Goal: Information Seeking & Learning: Learn about a topic

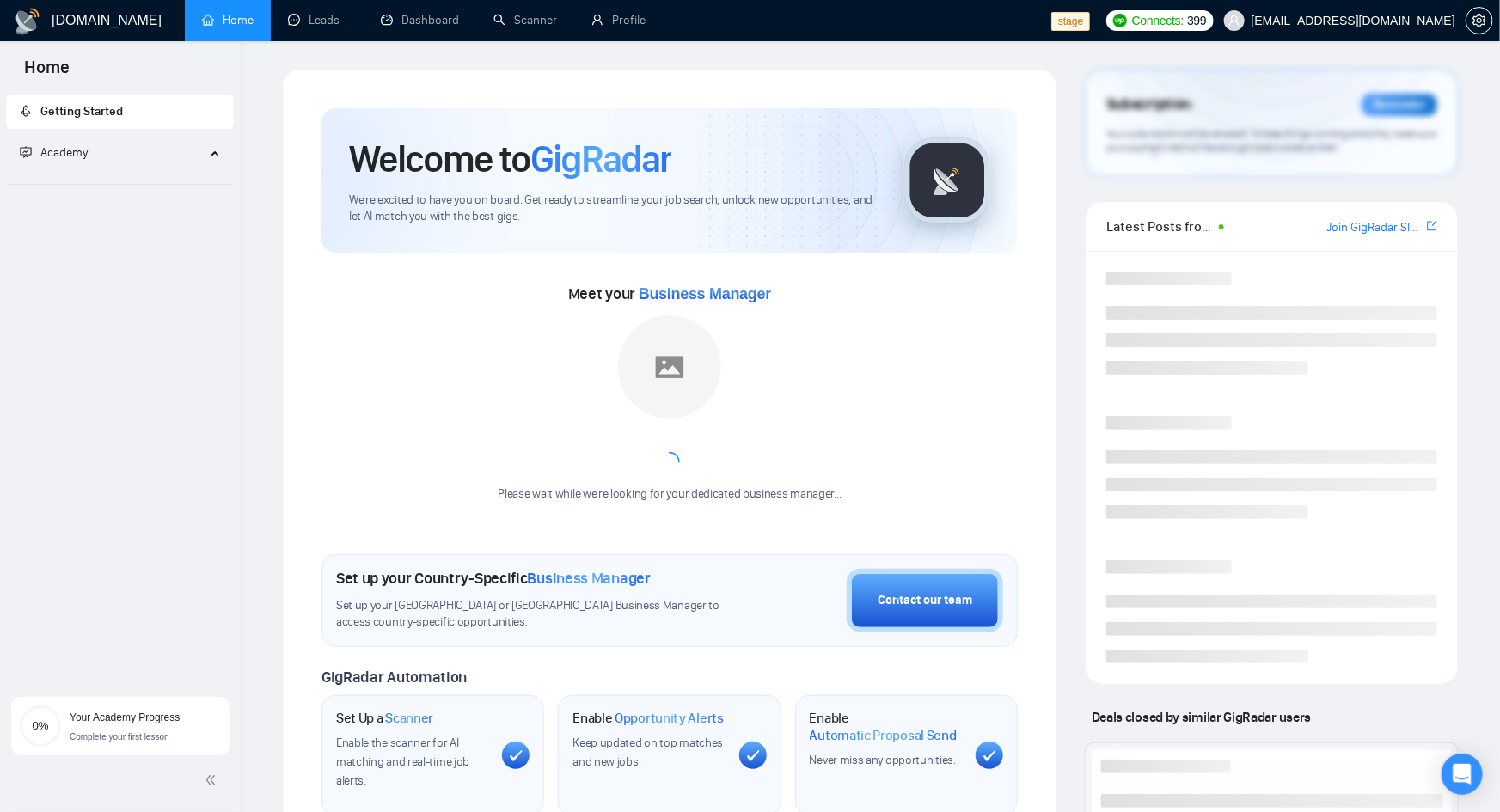
click at [206, 151] on div "Academy" at bounding box center [120, 153] width 228 height 35
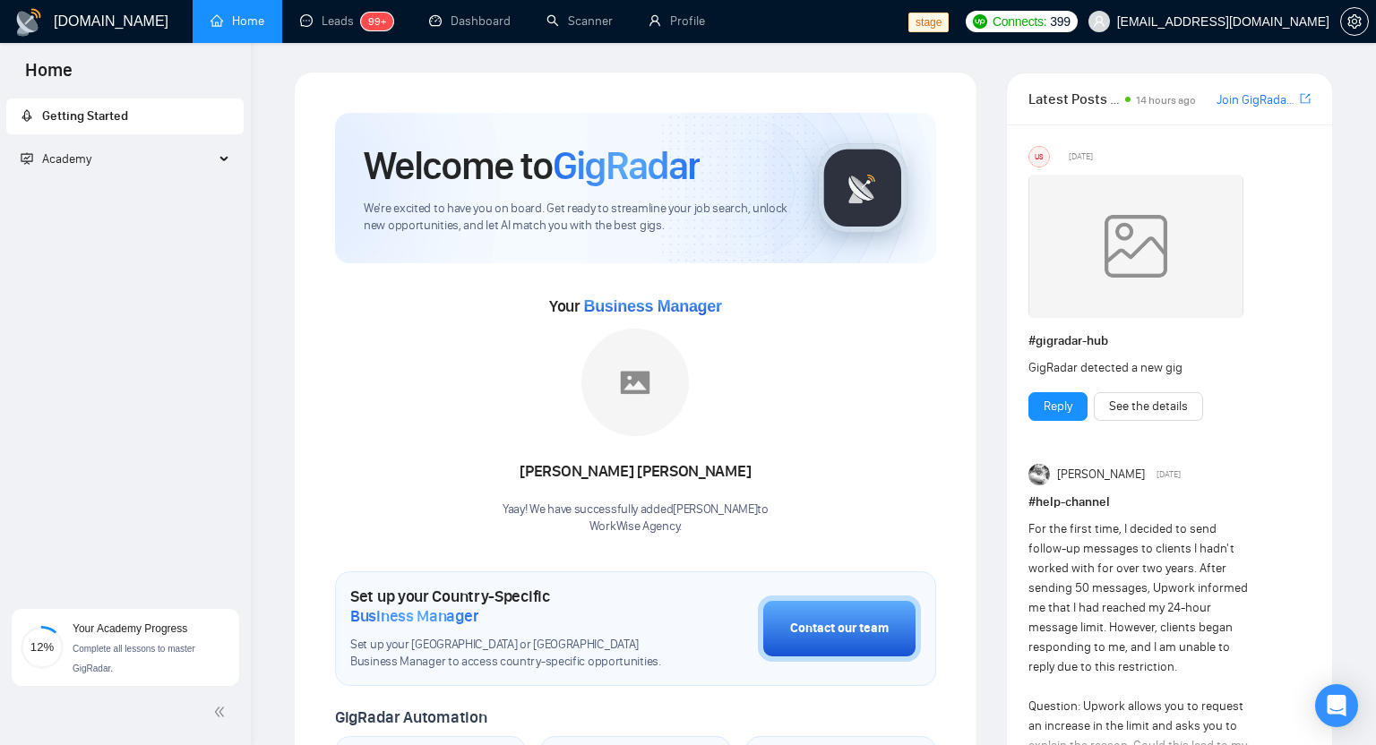
scroll to position [3, 0]
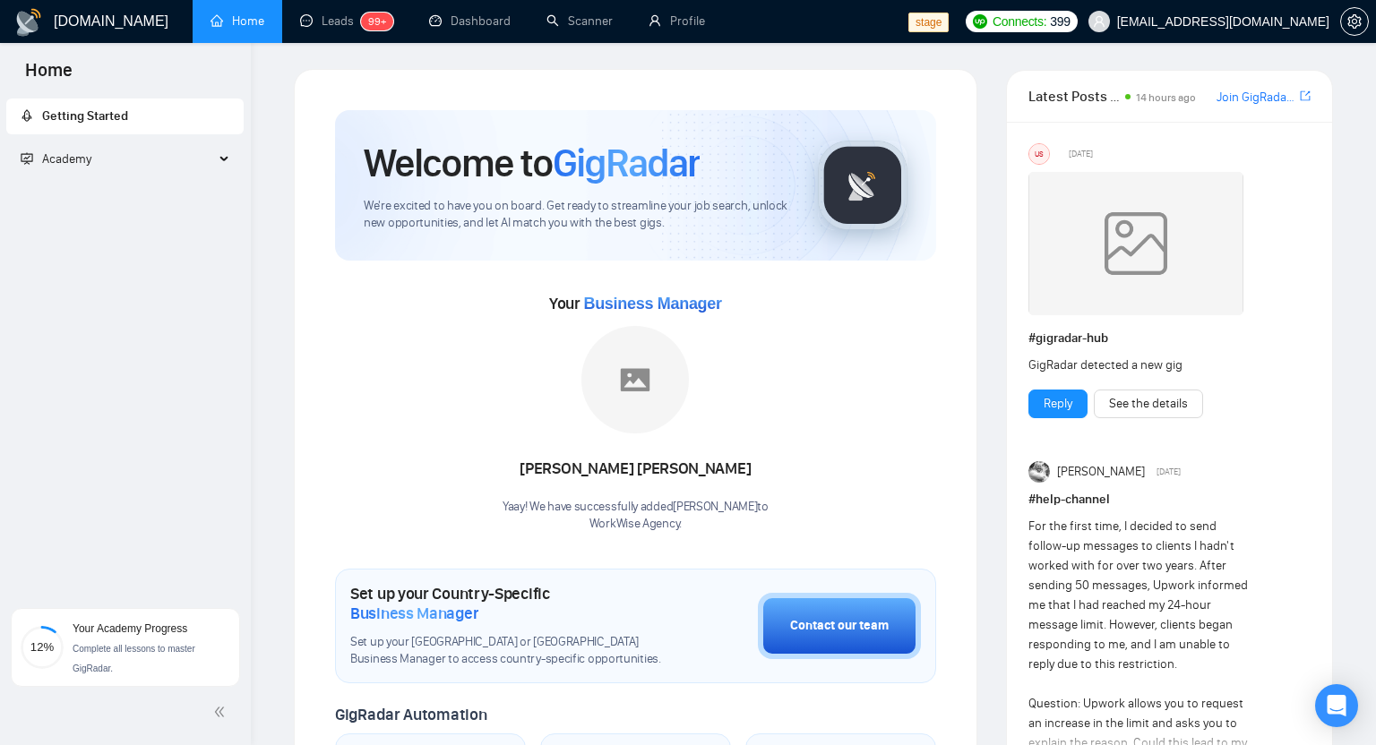
click at [229, 149] on div "Academy" at bounding box center [125, 160] width 238 height 36
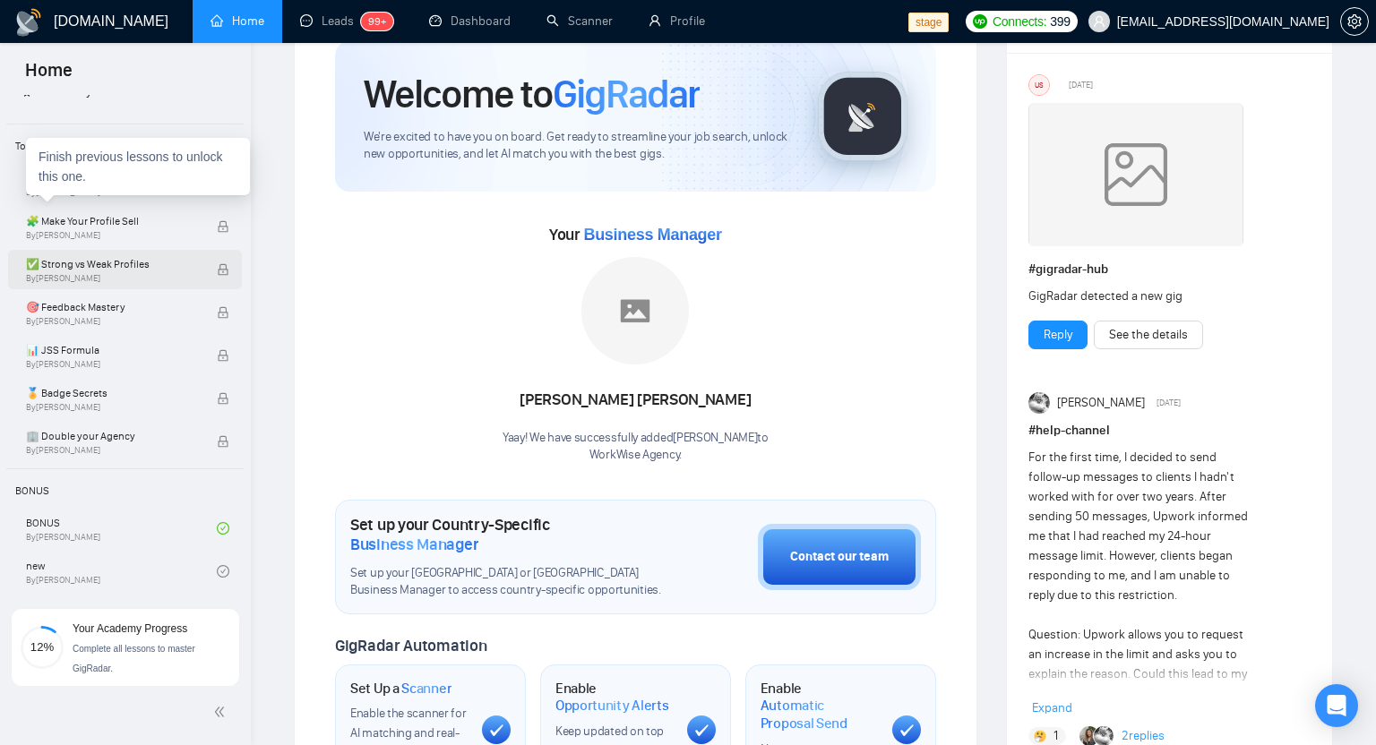
scroll to position [0, 0]
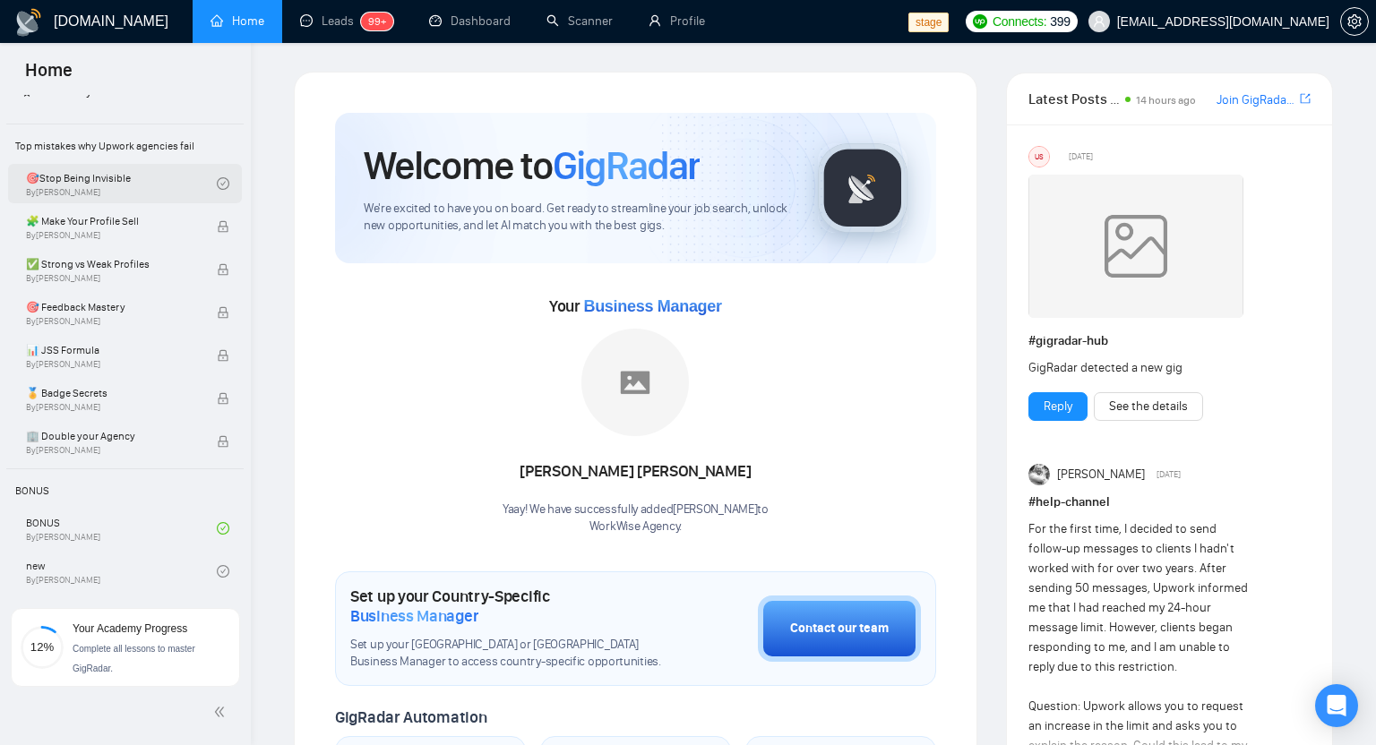
click at [157, 178] on link "🎯Stop Being Invisible By [PERSON_NAME]" at bounding box center [121, 183] width 191 height 39
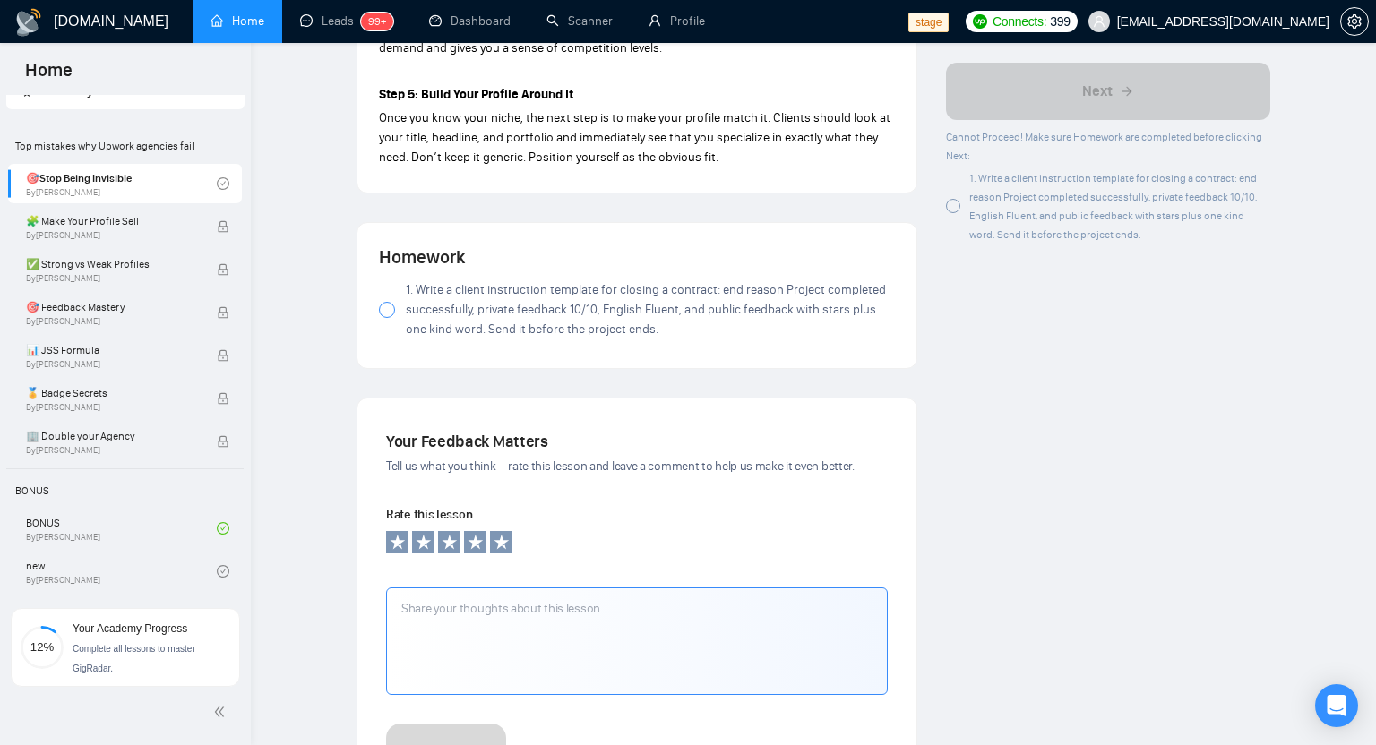
scroll to position [2098, 0]
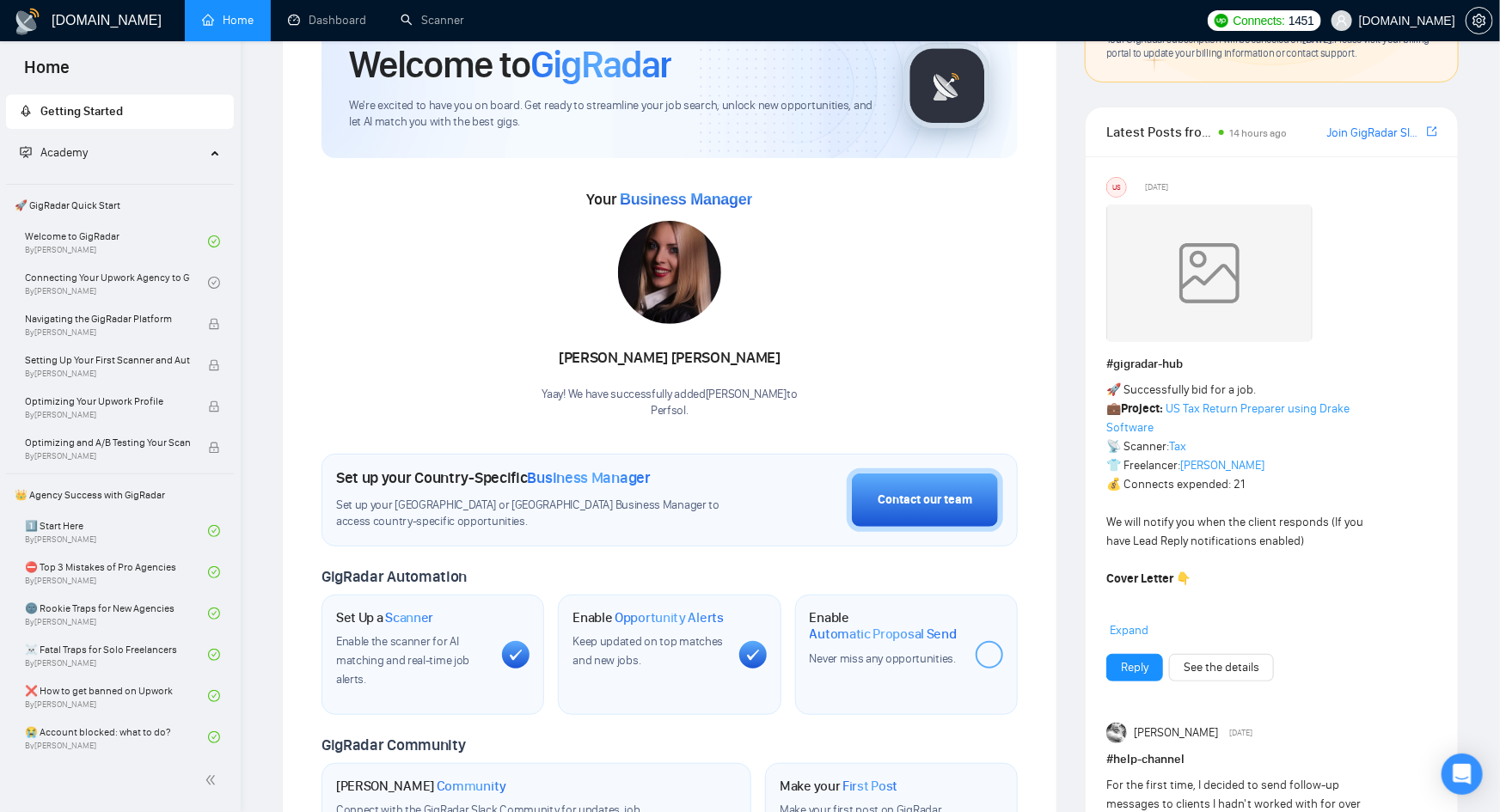
scroll to position [217, 0]
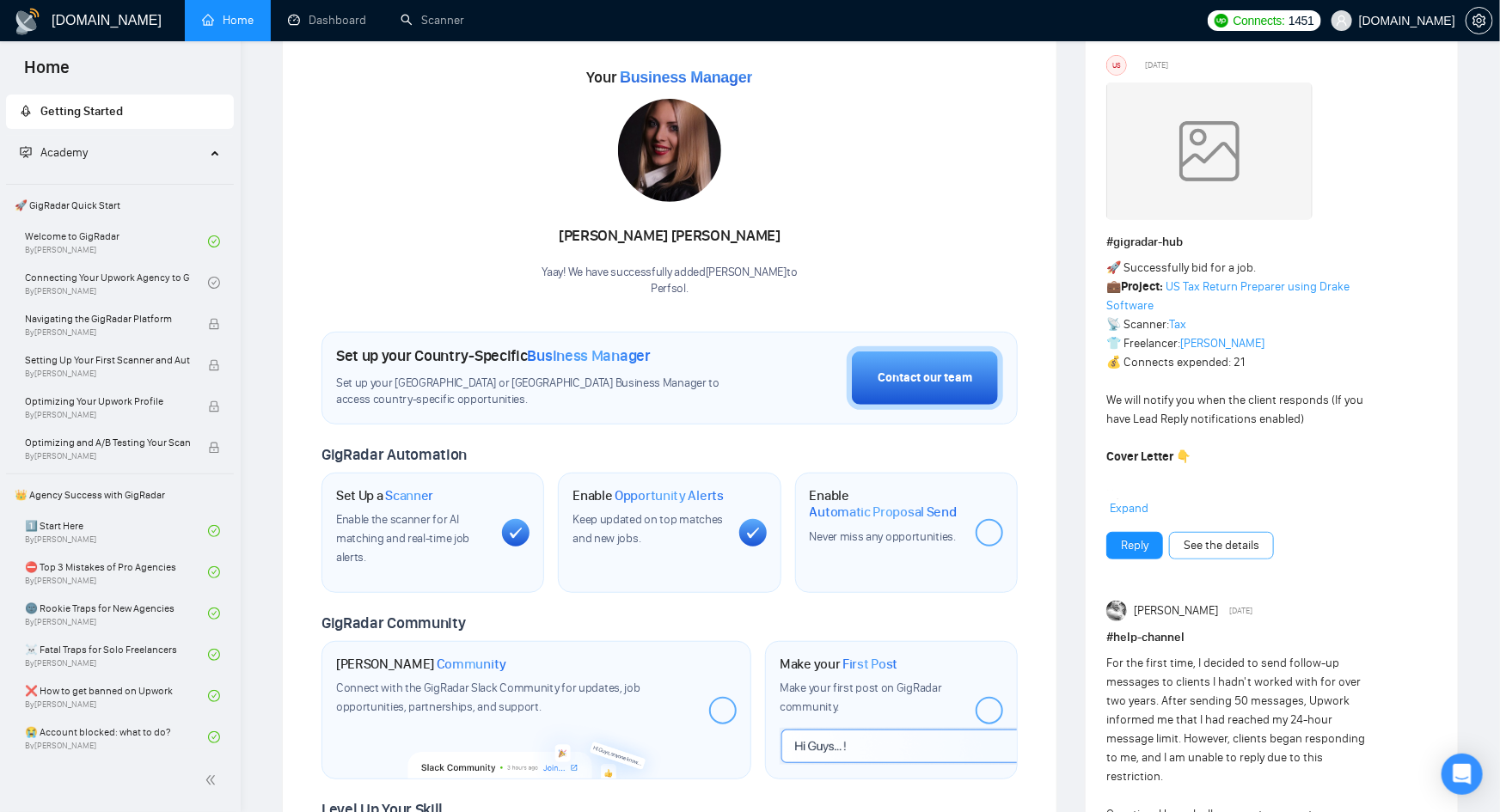
click at [1218, 548] on link "See the details" at bounding box center [1221, 545] width 76 height 19
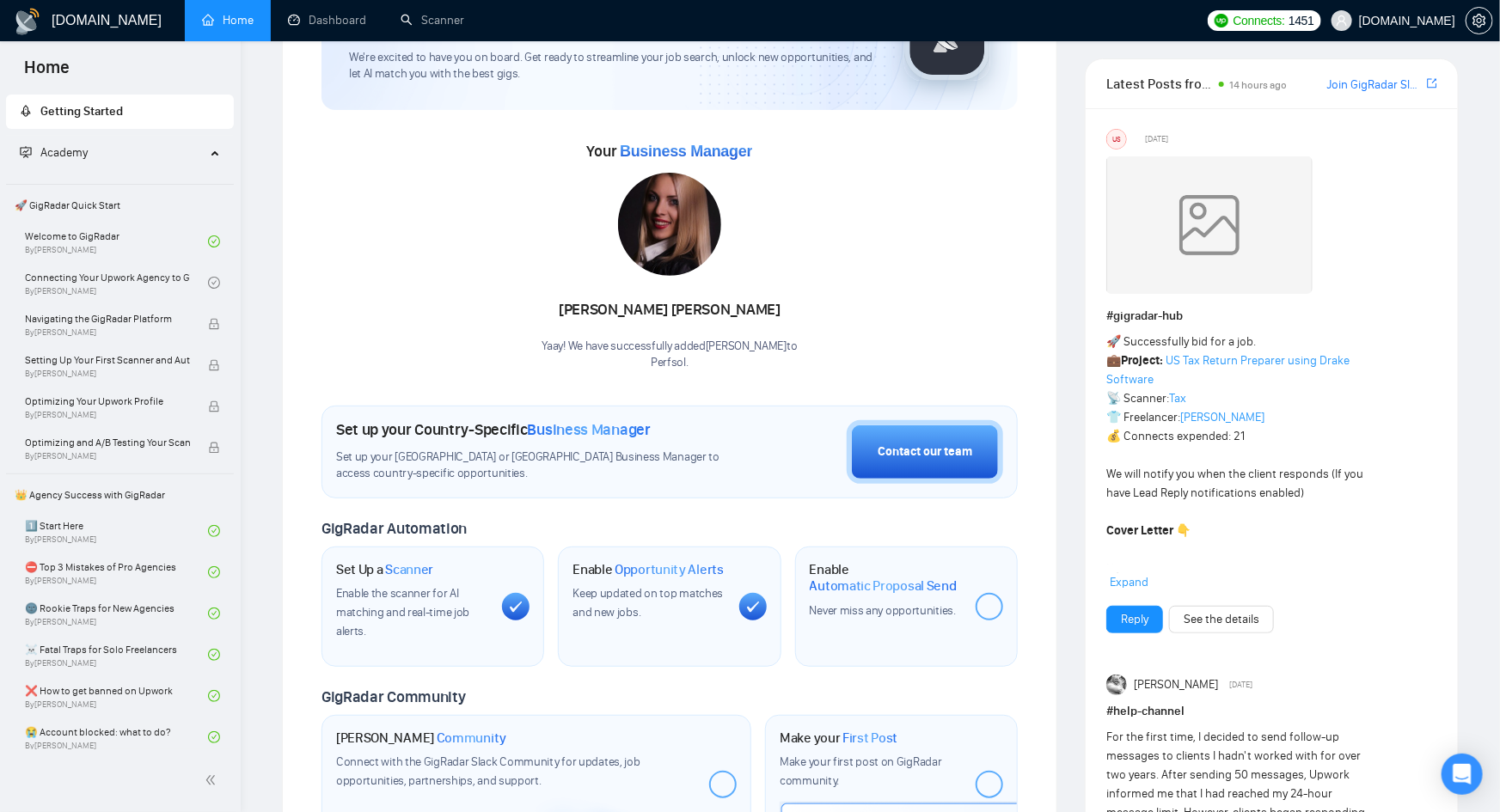
scroll to position [68, 0]
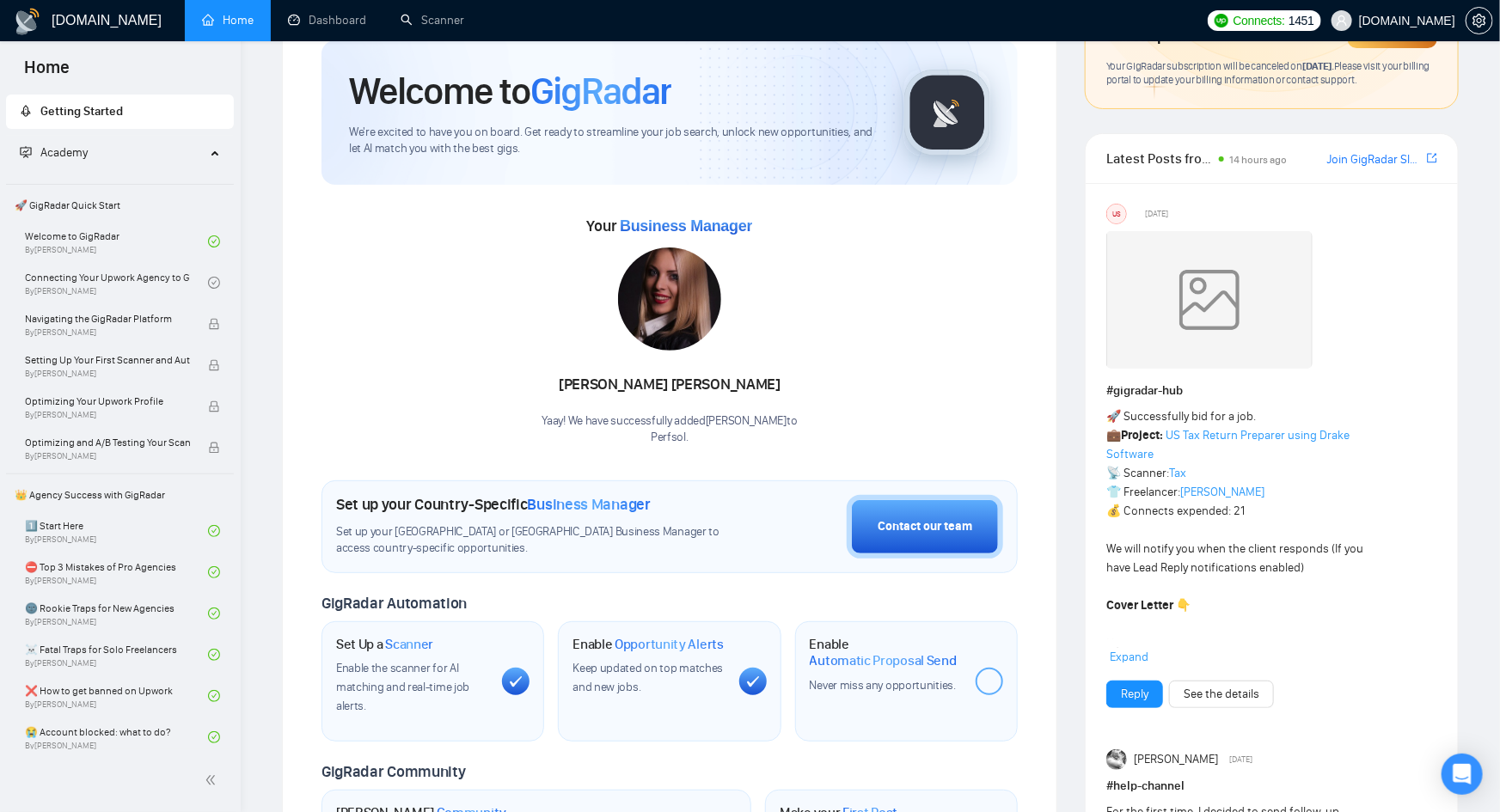
click at [1245, 161] on span "14 hours ago" at bounding box center [1257, 159] width 58 height 12
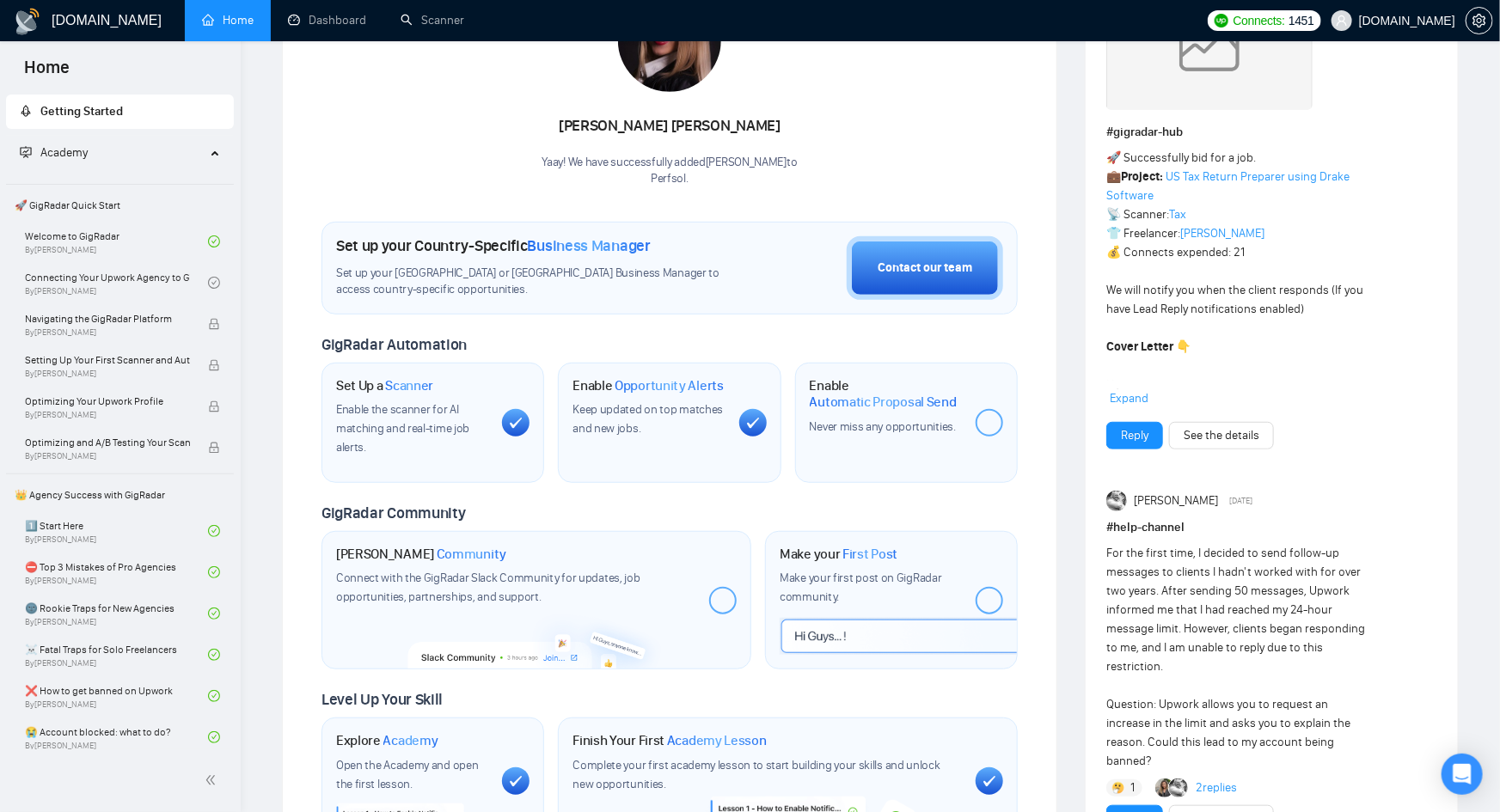
scroll to position [158, 0]
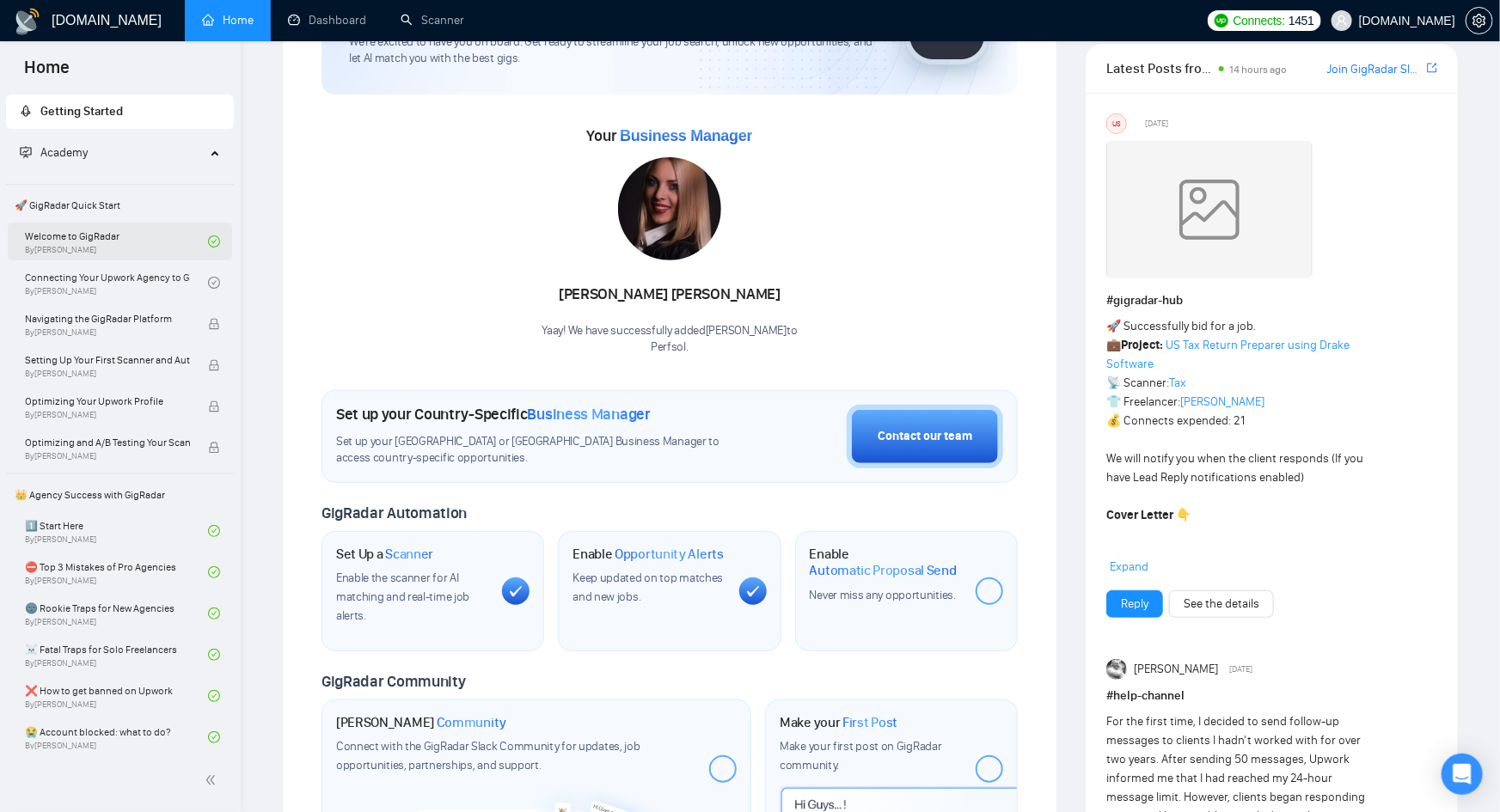
click at [164, 237] on link "Welcome to GigRadar By Vlad Timinsky" at bounding box center [116, 241] width 183 height 37
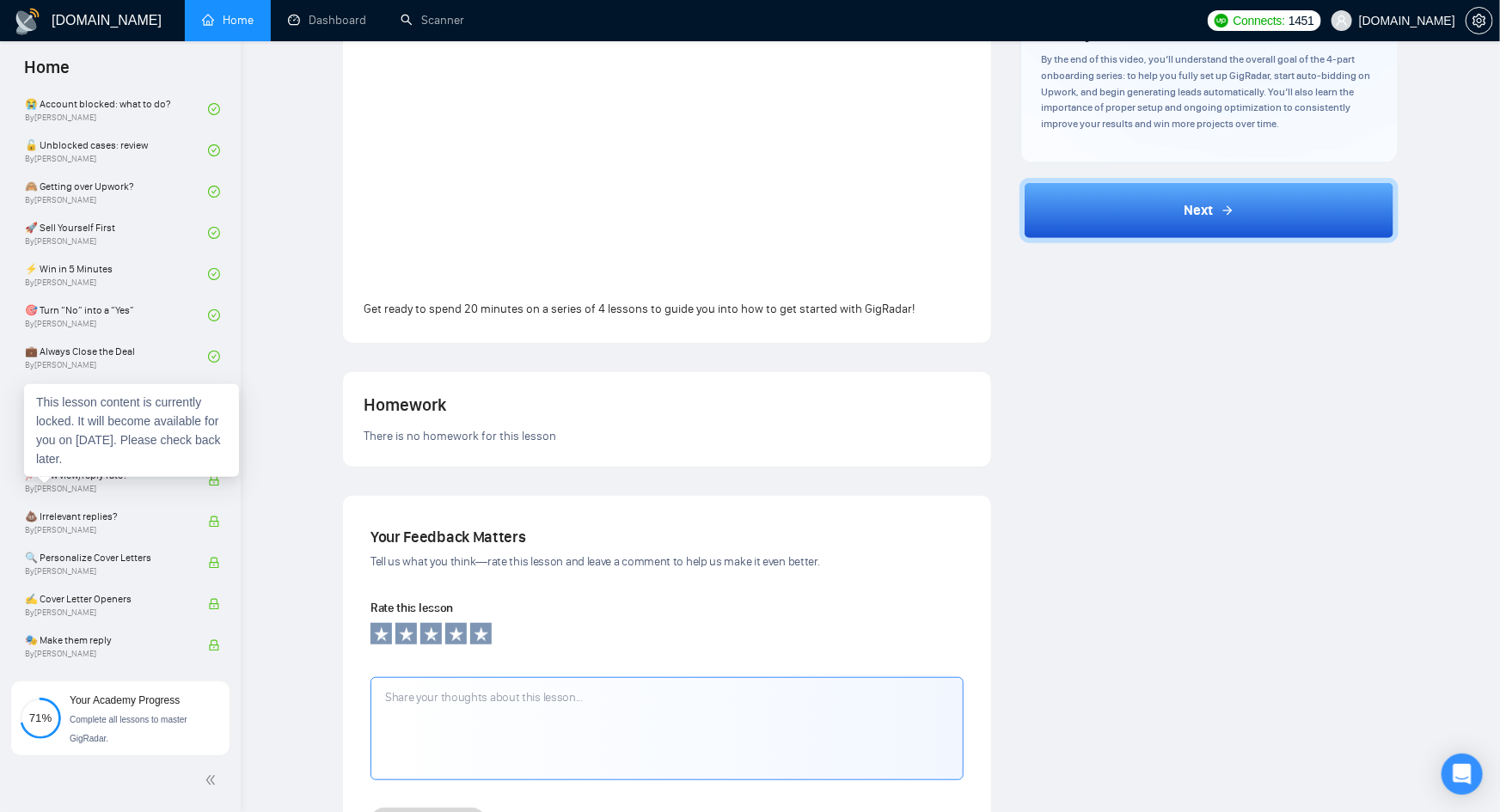
scroll to position [626, 0]
click at [137, 446] on link "💧 Not enough good jobs? By Tamara Levit" at bounding box center [116, 440] width 183 height 37
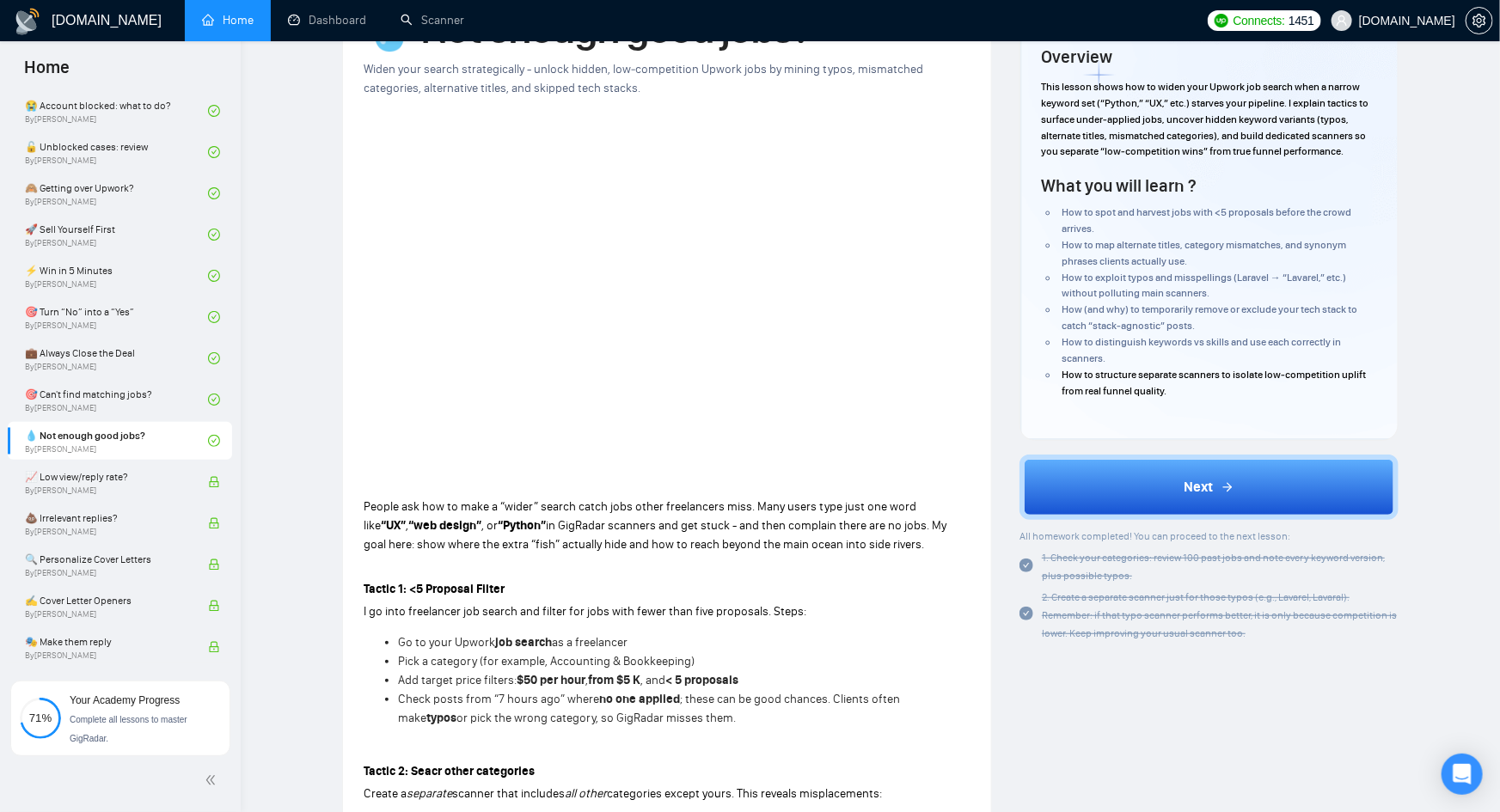
scroll to position [301, 0]
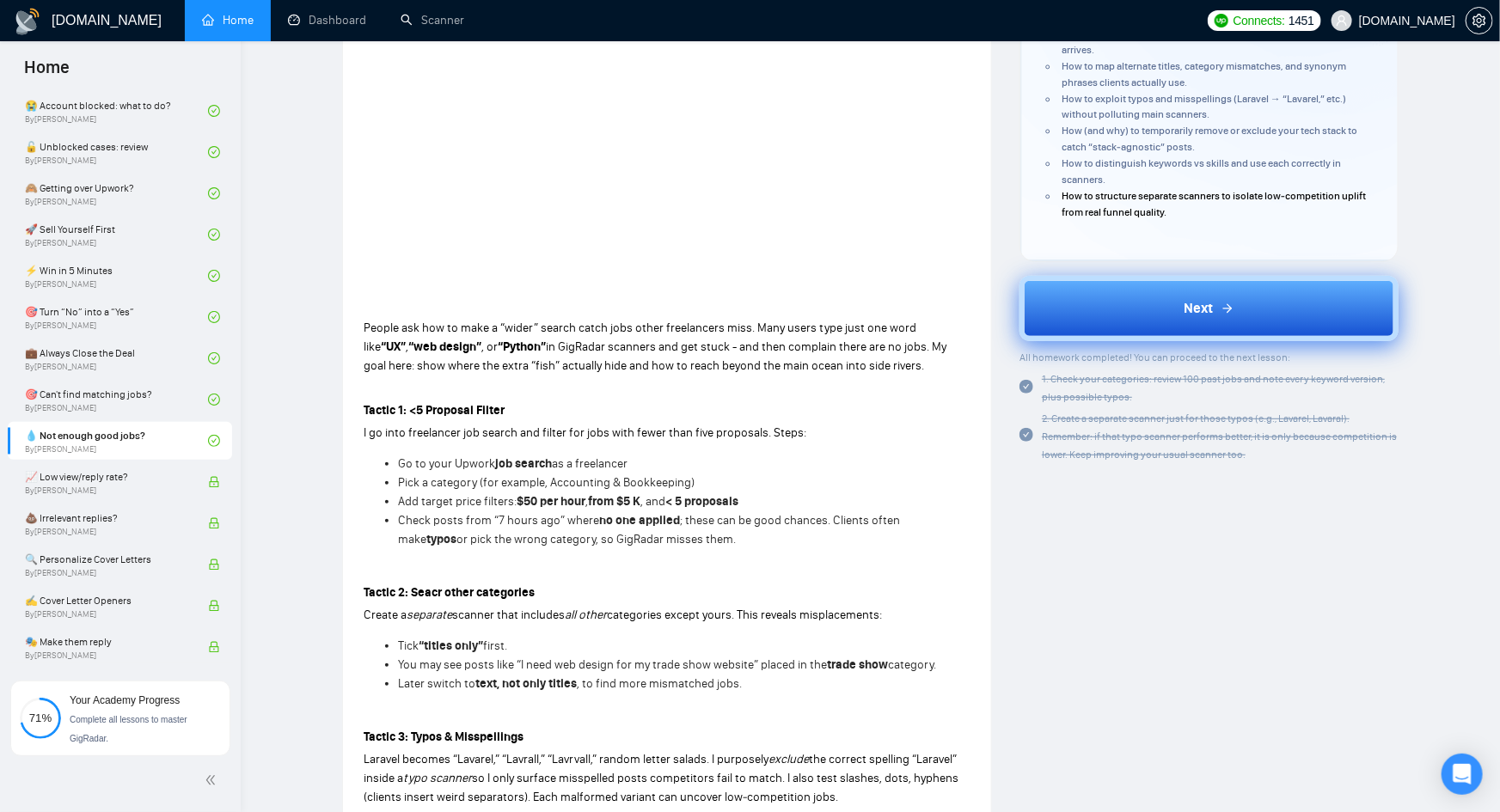
click at [1152, 320] on button "Next" at bounding box center [1208, 309] width 379 height 65
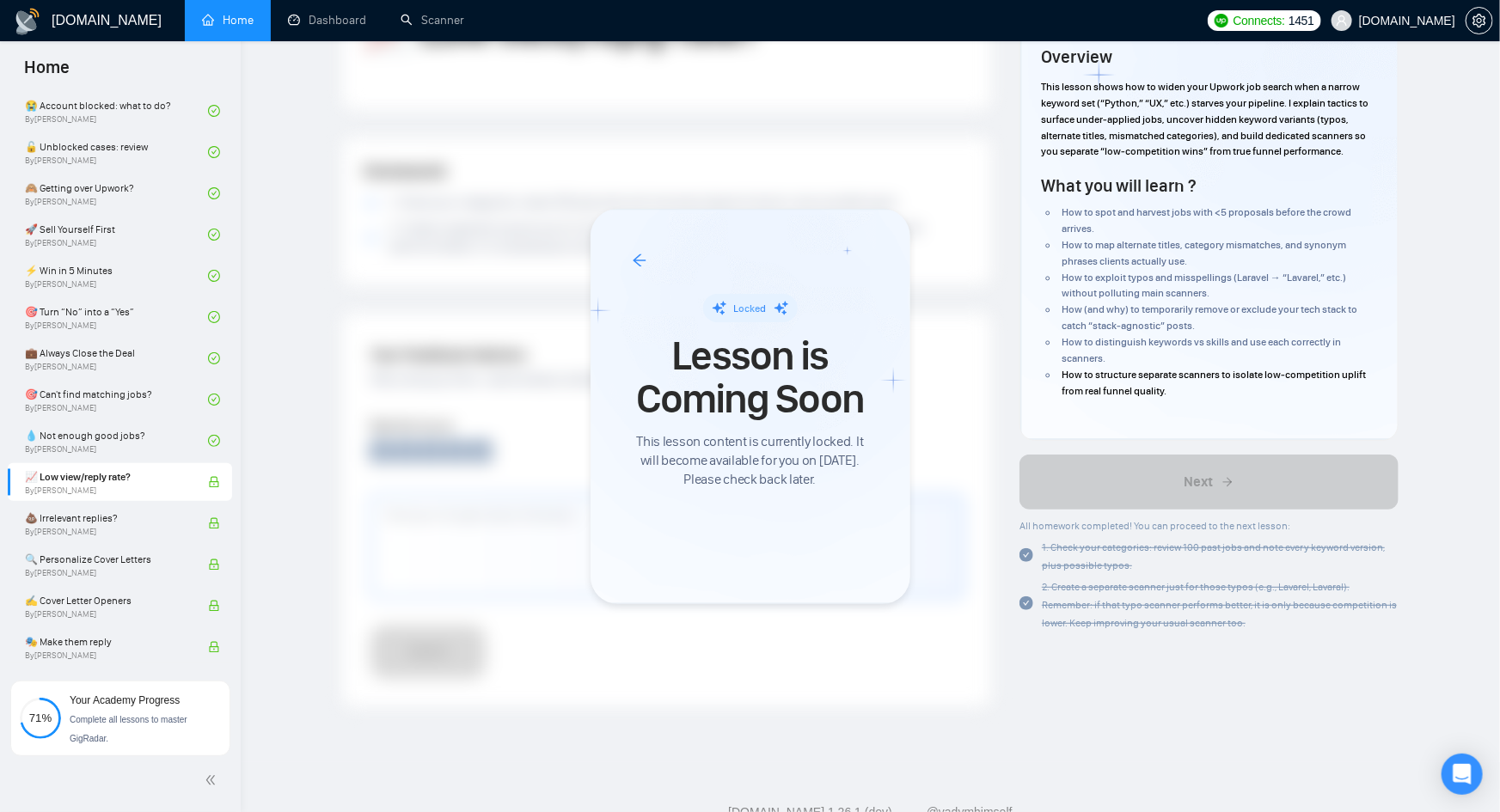
scroll to position [123, 0]
click at [1422, 21] on div at bounding box center [750, 406] width 1500 height 812
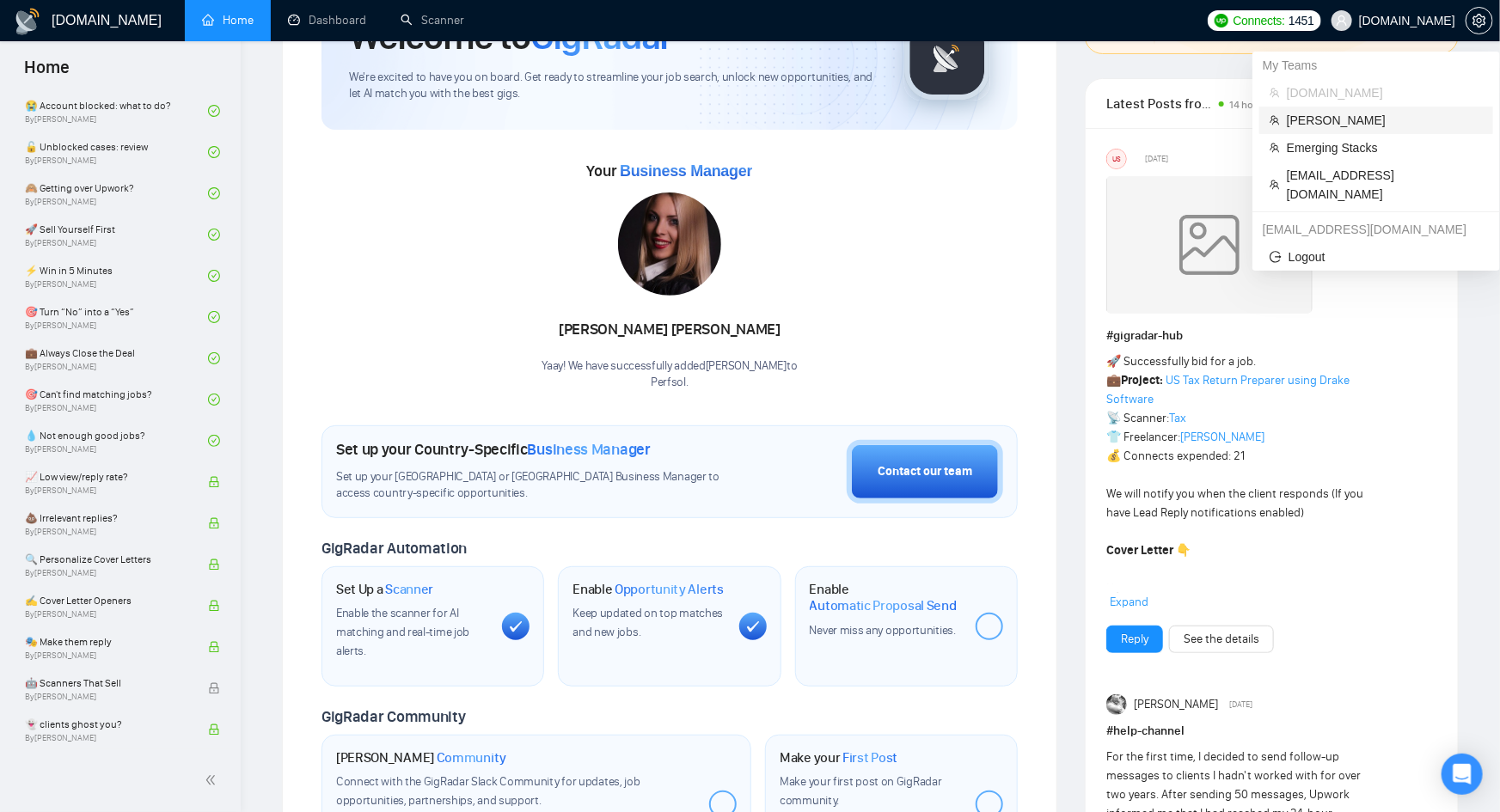
click at [1364, 122] on span "Stubbs" at bounding box center [1384, 121] width 196 height 19
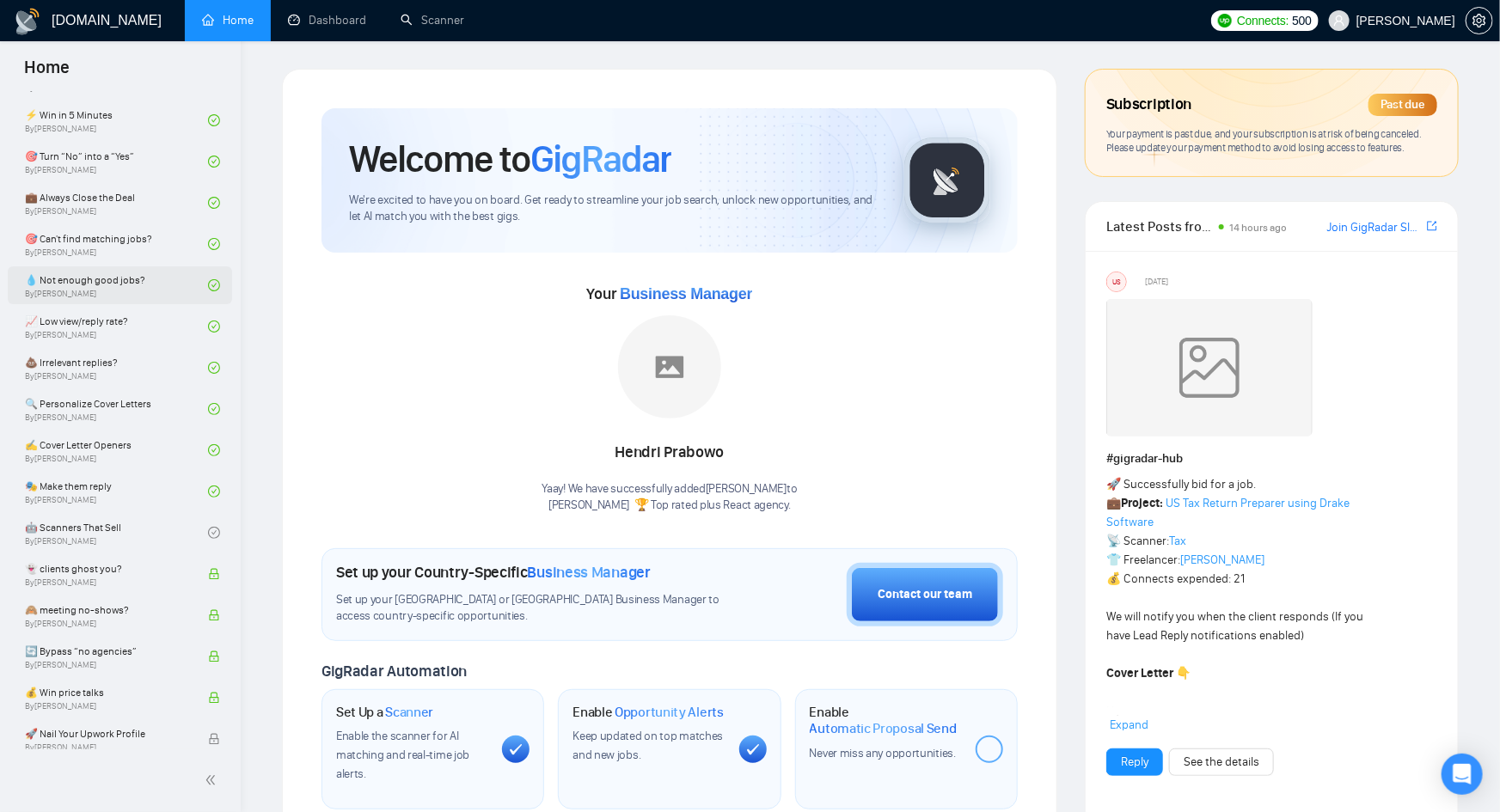
scroll to position [796, 0]
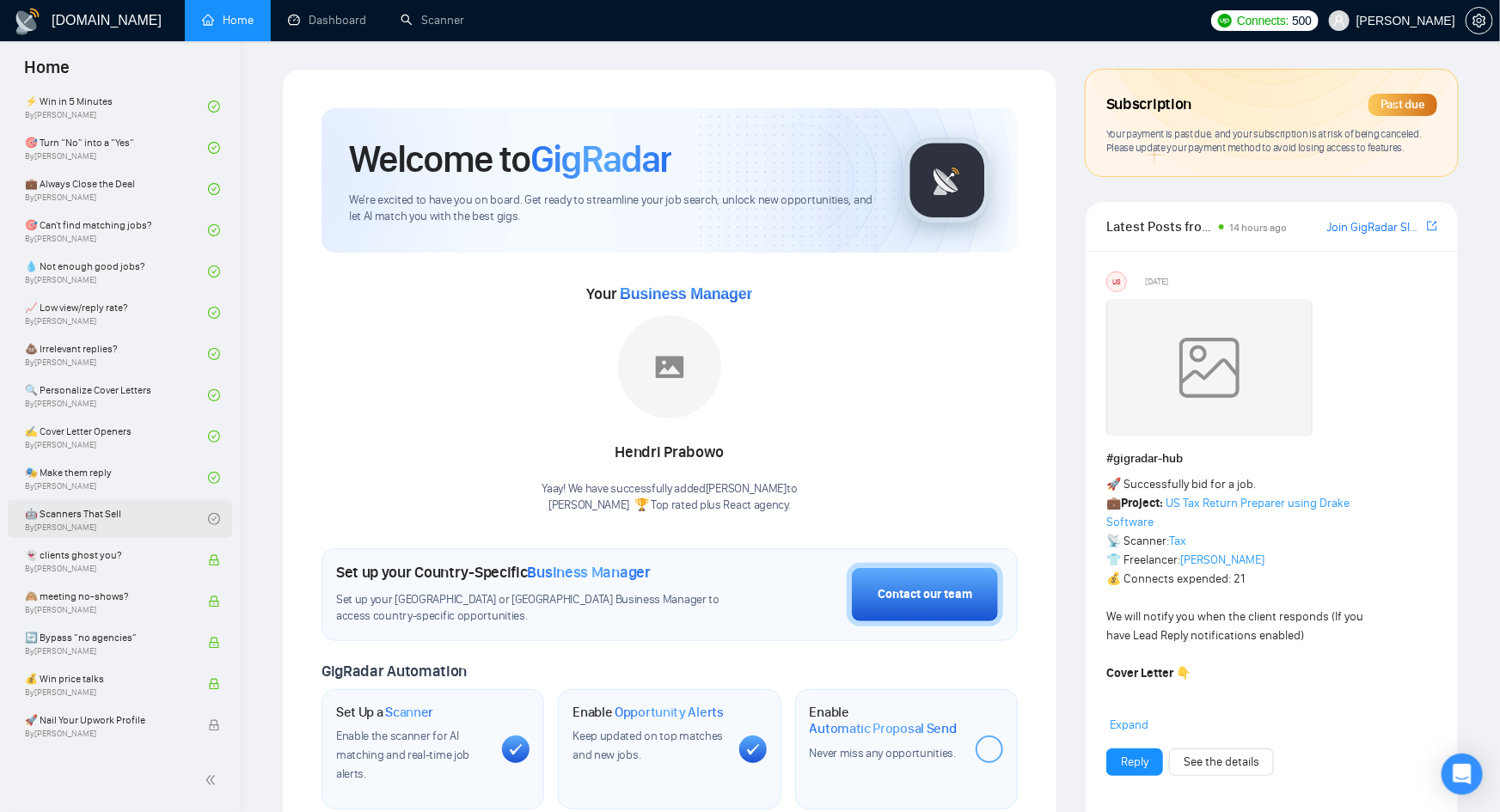
click at [169, 517] on link "🤖 Scanners That Sell By Tamara Levit" at bounding box center [116, 518] width 183 height 37
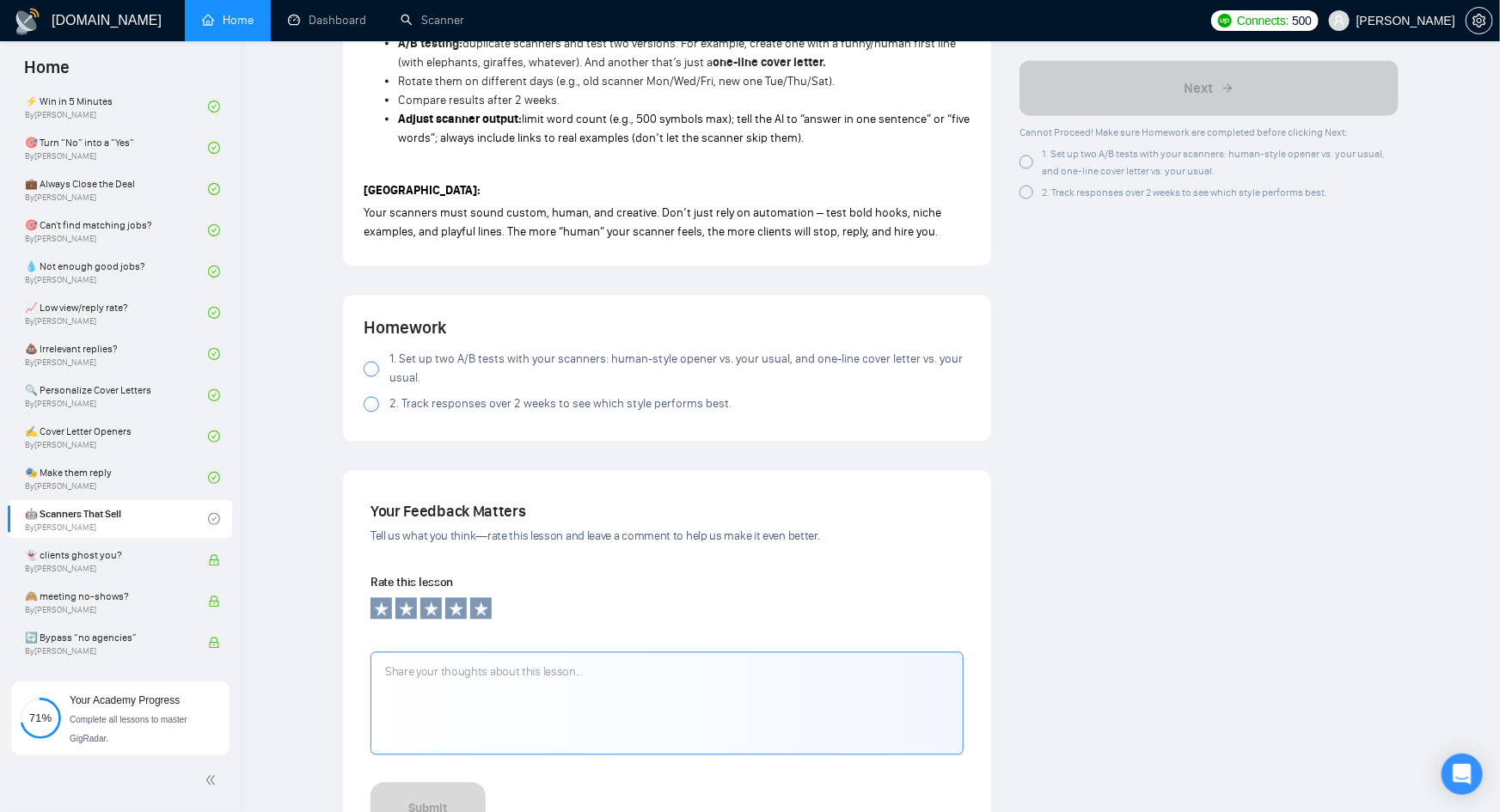
scroll to position [1492, 0]
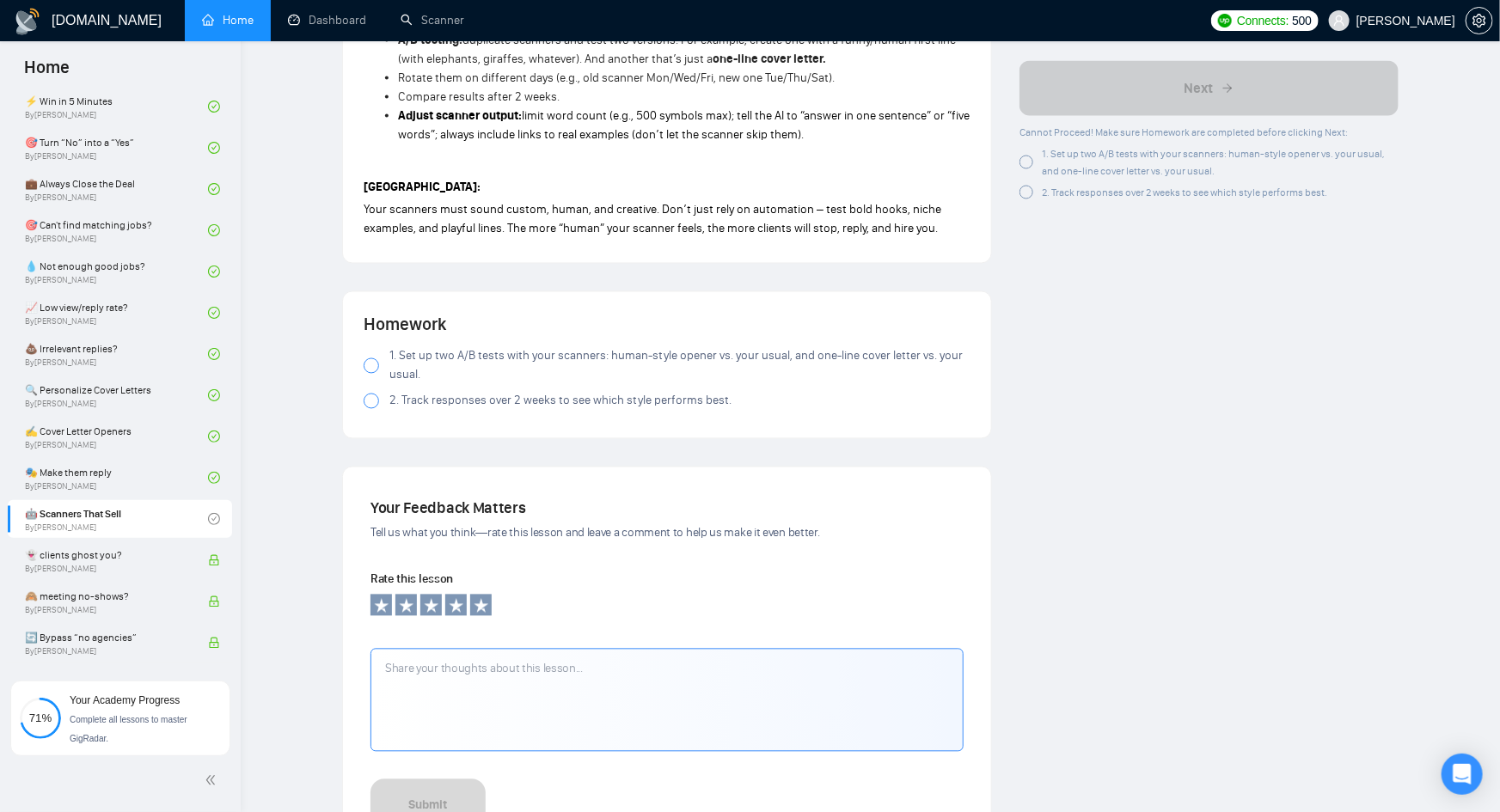
click at [371, 393] on div at bounding box center [371, 401] width 15 height 15
click at [371, 359] on div at bounding box center [371, 366] width 15 height 15
drag, startPoint x: 367, startPoint y: 344, endPoint x: 387, endPoint y: 417, distance: 75.7
click at [367, 359] on div at bounding box center [371, 366] width 15 height 15
click at [375, 393] on span at bounding box center [371, 401] width 15 height 15
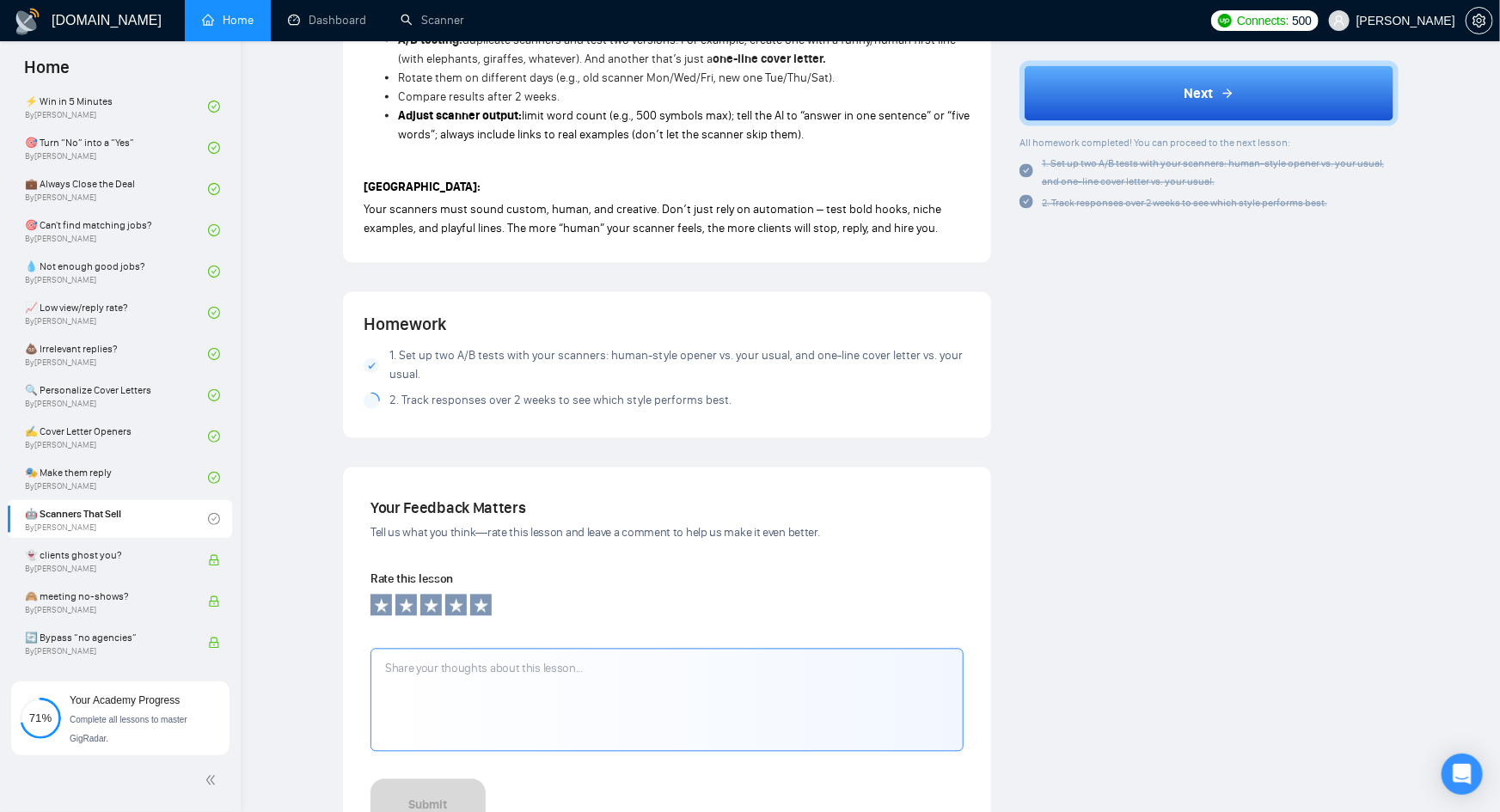
click at [375, 359] on span at bounding box center [371, 366] width 15 height 15
click at [376, 359] on div at bounding box center [371, 366] width 15 height 15
click at [374, 398] on icon at bounding box center [371, 401] width 8 height 7
click at [371, 359] on div at bounding box center [371, 366] width 15 height 15
click at [376, 393] on span at bounding box center [371, 401] width 15 height 15
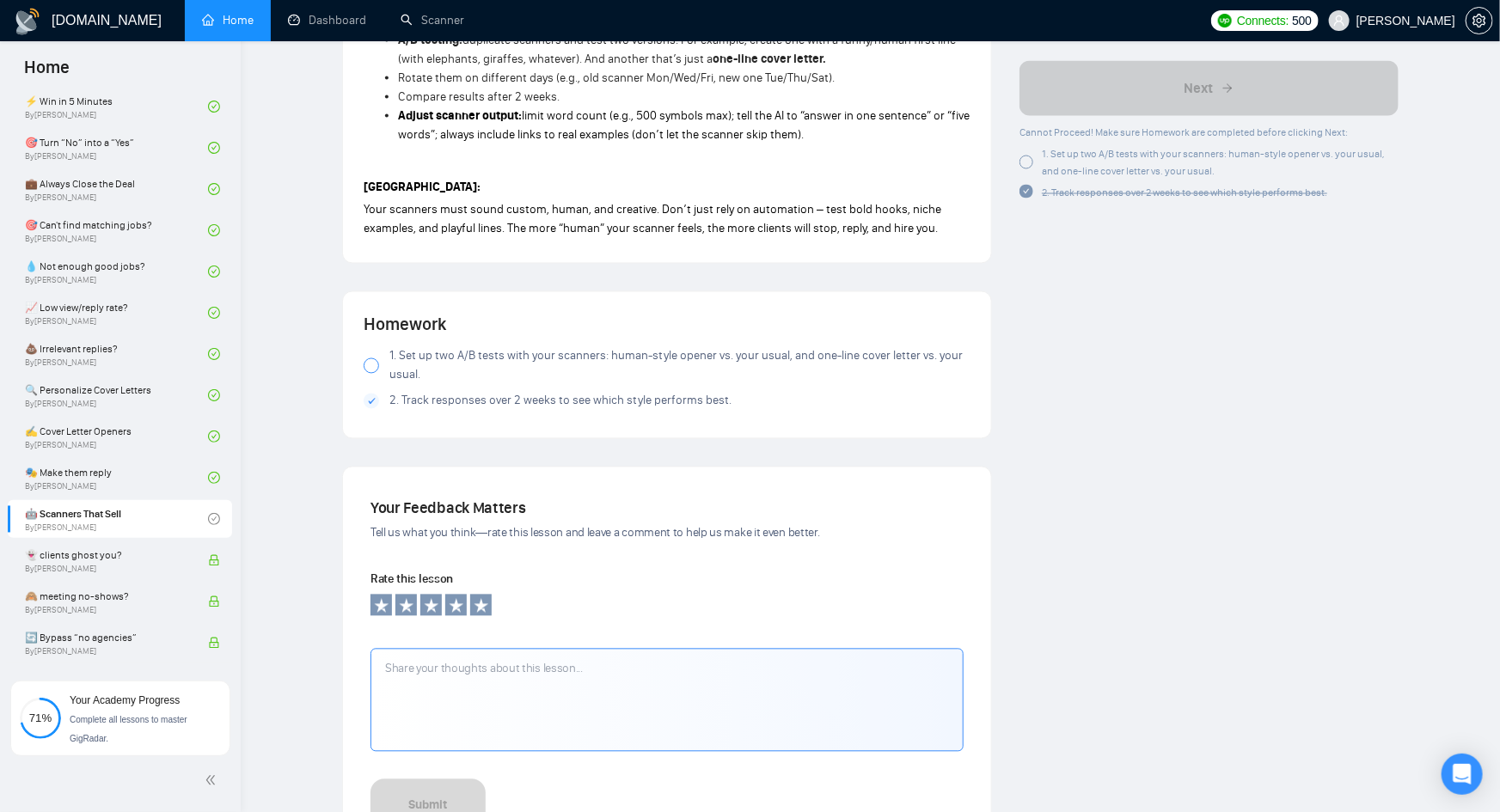
click at [369, 399] on icon at bounding box center [370, 402] width 7 height 6
click at [377, 359] on span at bounding box center [371, 366] width 15 height 15
click at [377, 357] on icon "loading" at bounding box center [371, 366] width 19 height 19
click at [368, 393] on div at bounding box center [371, 401] width 15 height 15
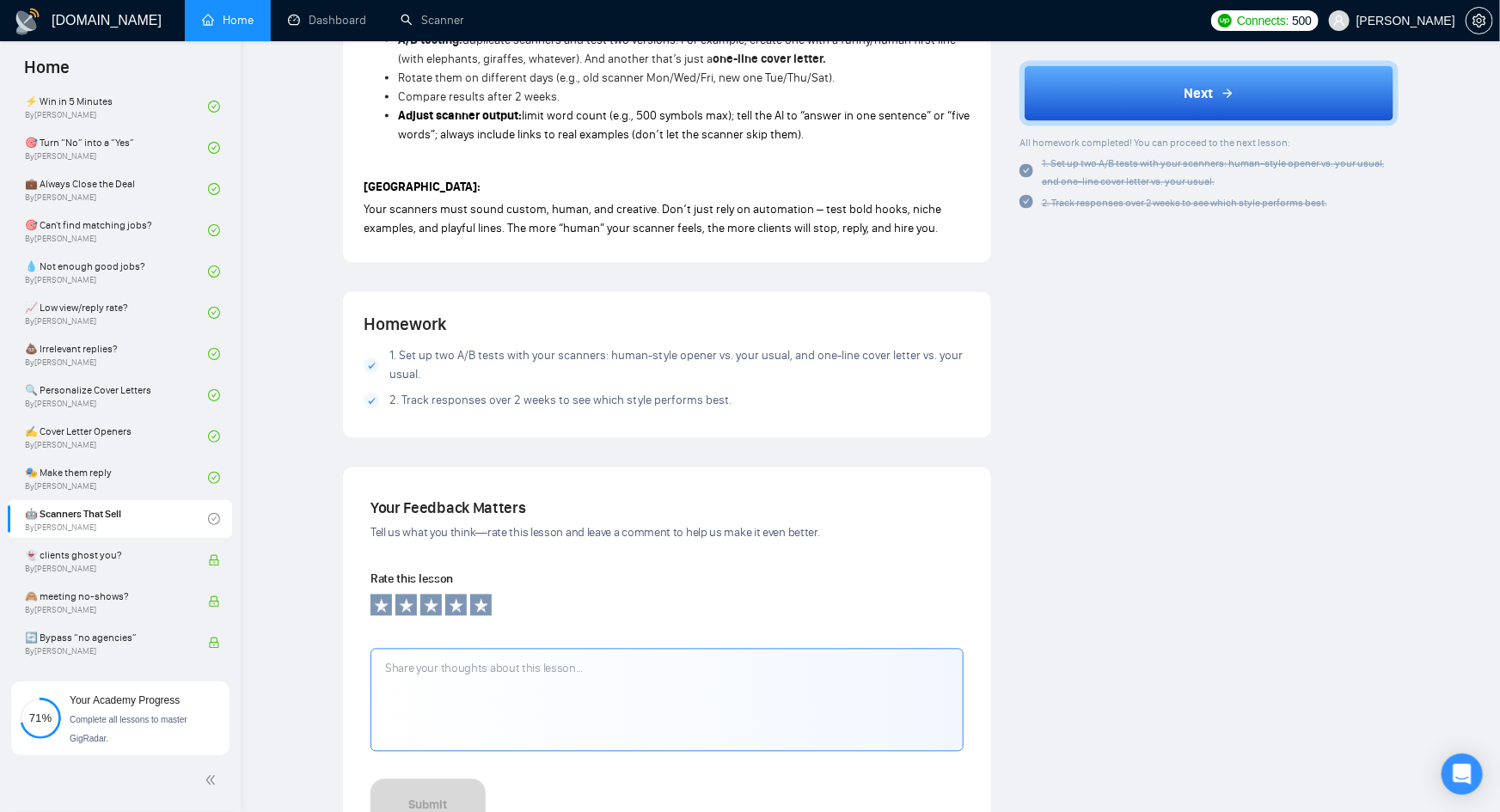
click at [377, 359] on div at bounding box center [371, 366] width 15 height 15
click at [377, 393] on div at bounding box center [371, 401] width 15 height 15
click at [371, 391] on div "1. Set up two A/B tests with your scanners: human-style opener vs. your usual, …" at bounding box center [667, 382] width 607 height 70
click at [371, 393] on div at bounding box center [371, 401] width 15 height 15
click at [372, 393] on div at bounding box center [371, 401] width 15 height 15
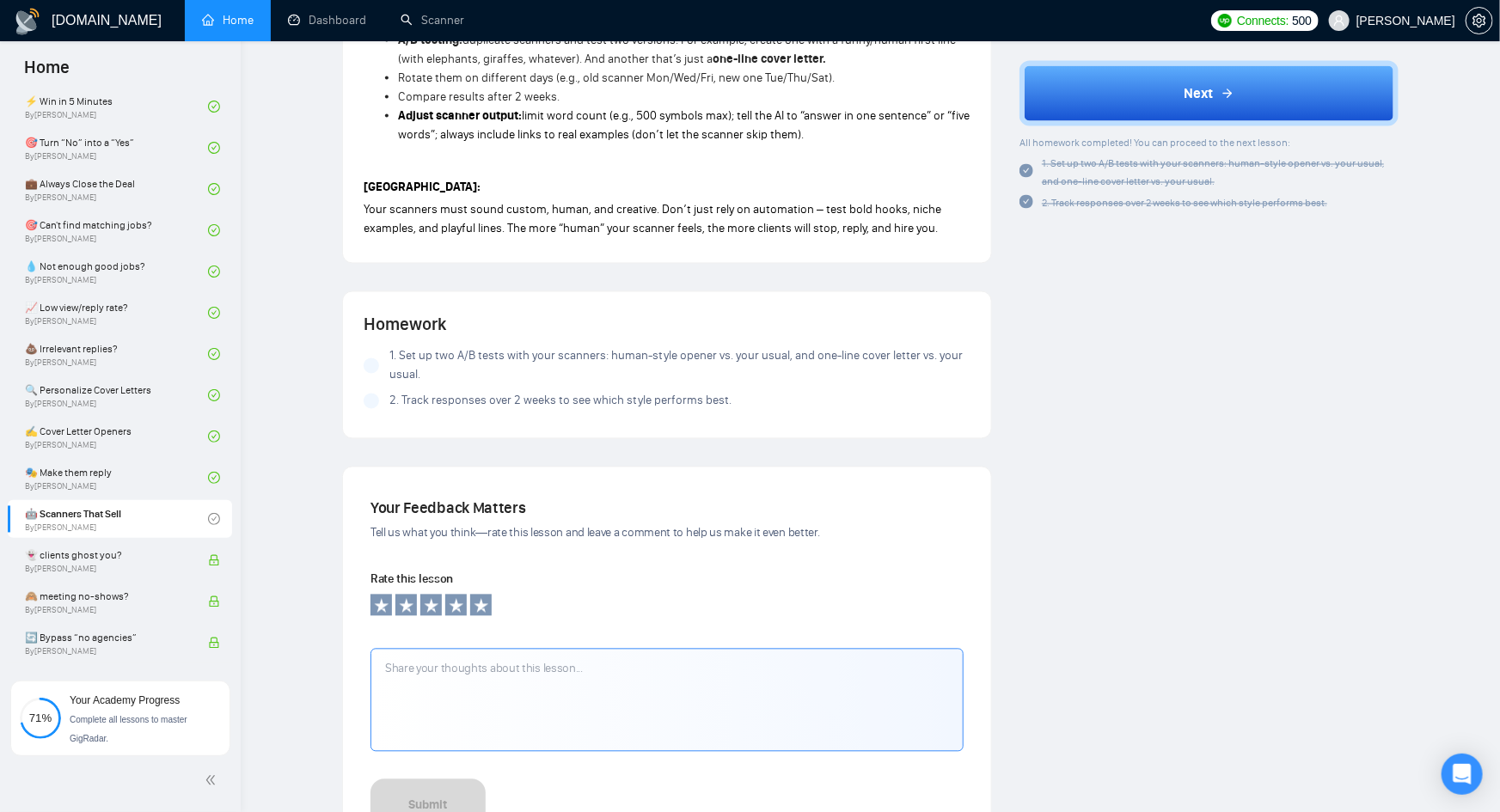
click at [373, 359] on div at bounding box center [371, 366] width 15 height 15
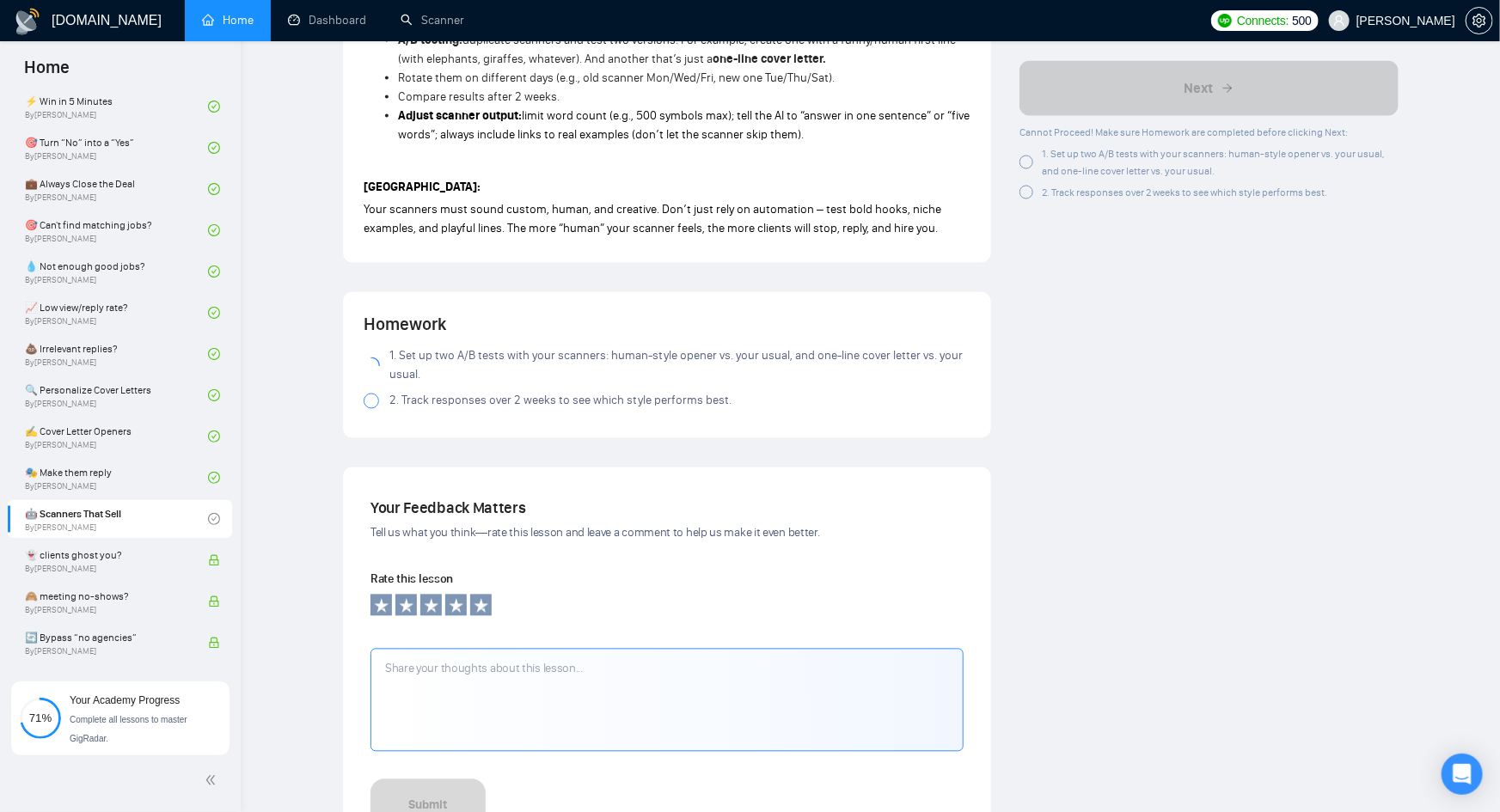
click at [376, 393] on div at bounding box center [371, 401] width 15 height 15
